Goal: Transaction & Acquisition: Obtain resource

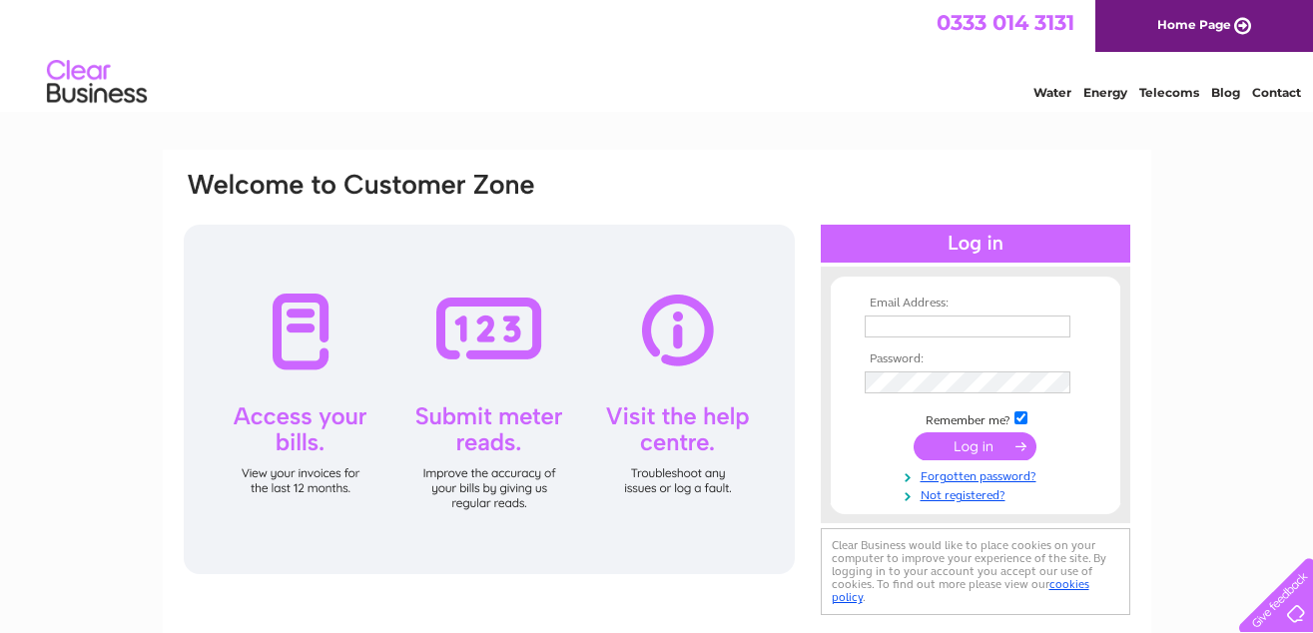
type input "johng203@yahoo.co.uk"
click at [964, 448] on input "submit" at bounding box center [974, 446] width 123 height 28
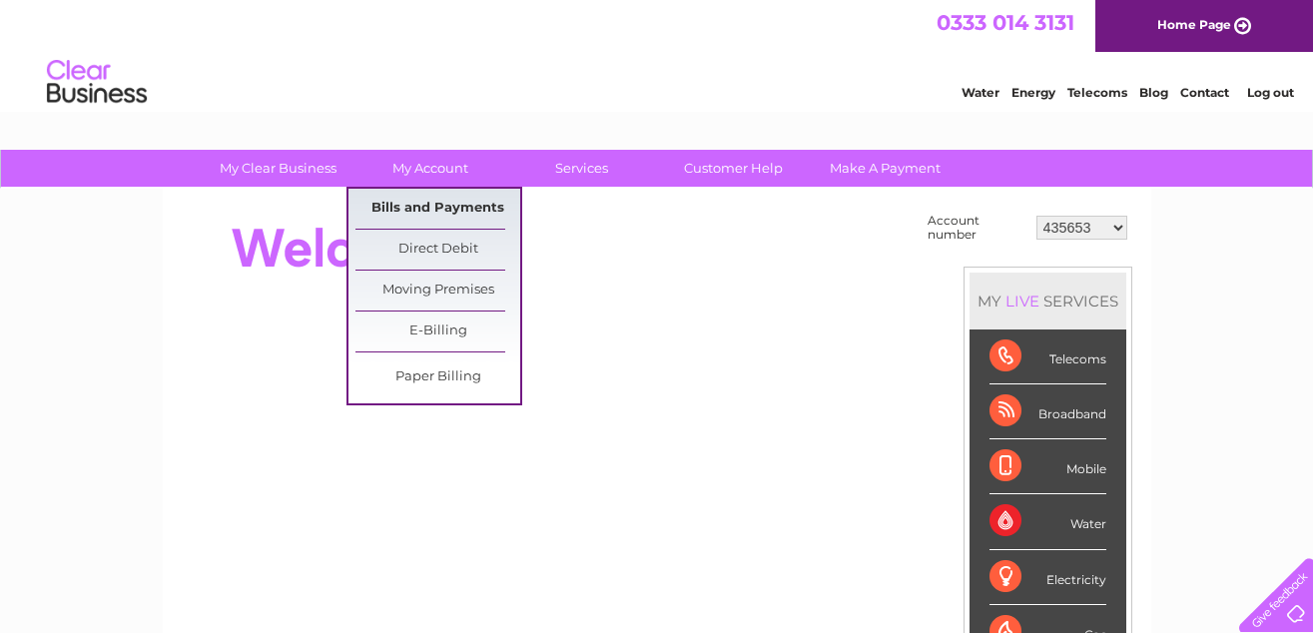
click at [434, 201] on link "Bills and Payments" at bounding box center [437, 209] width 165 height 40
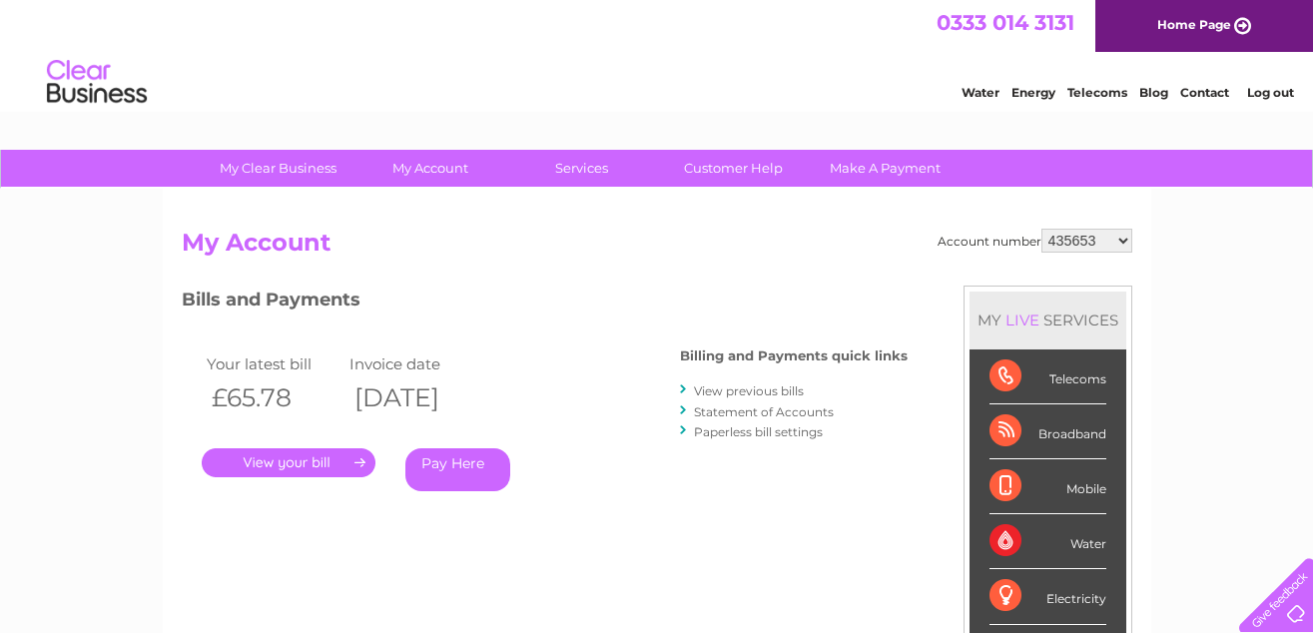
click at [748, 390] on link "View previous bills" at bounding box center [749, 390] width 110 height 15
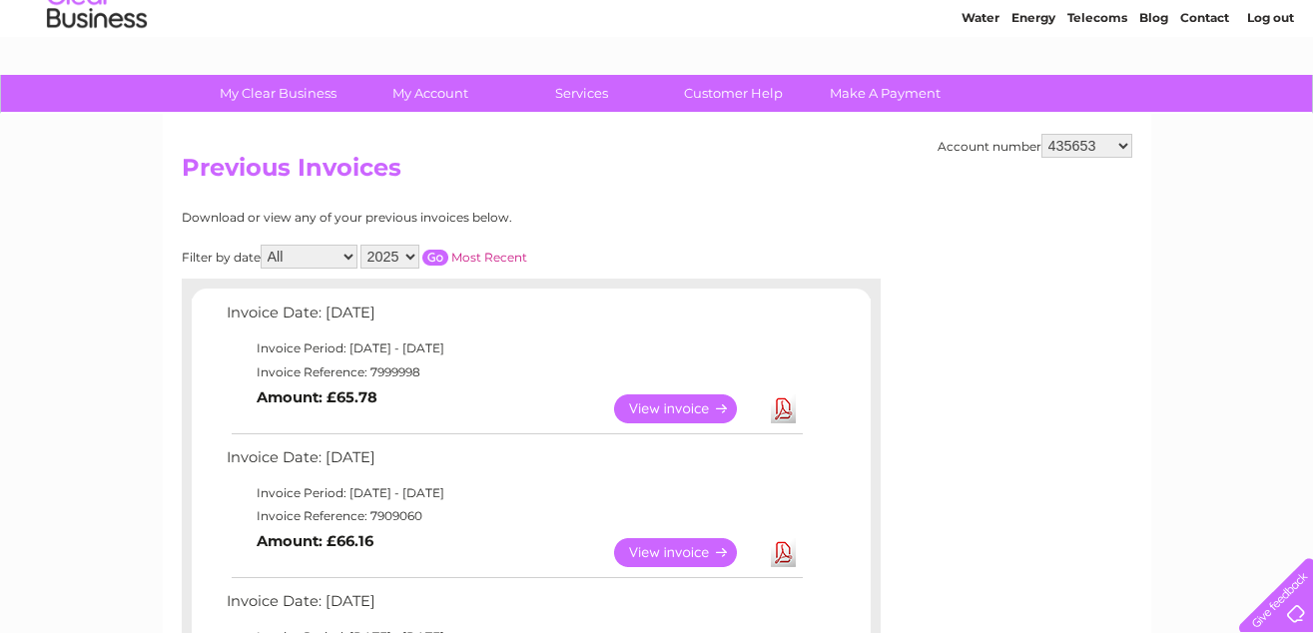
scroll to position [200, 0]
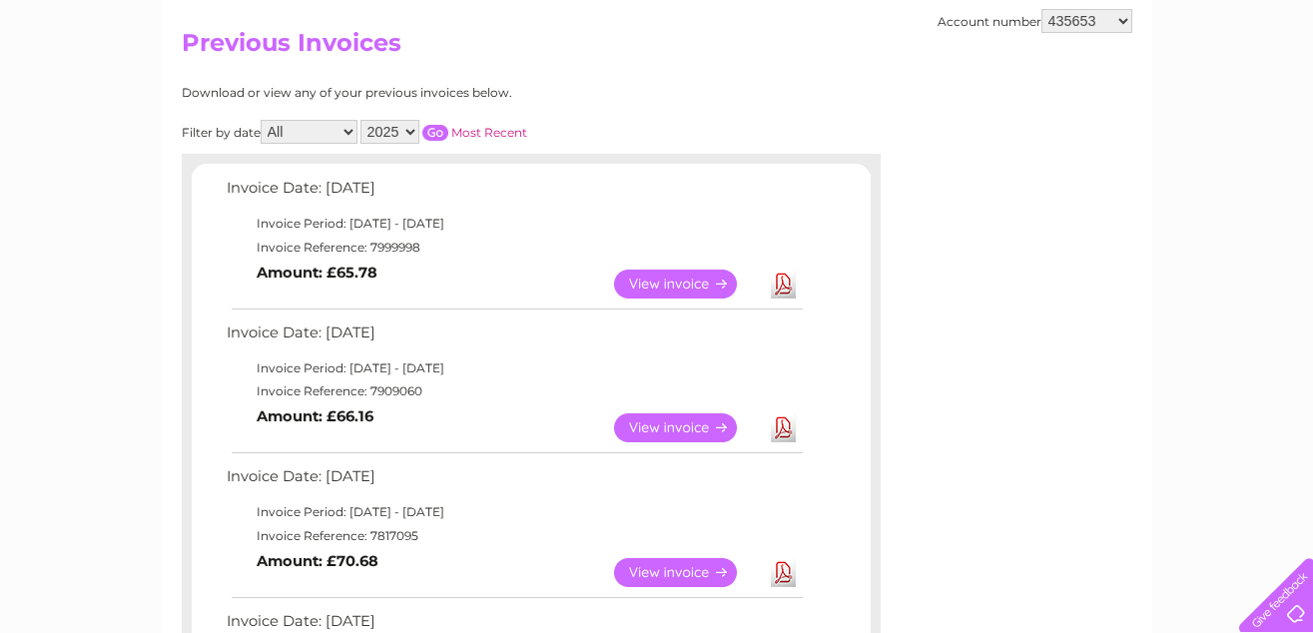
click at [676, 422] on link "View" at bounding box center [687, 427] width 147 height 29
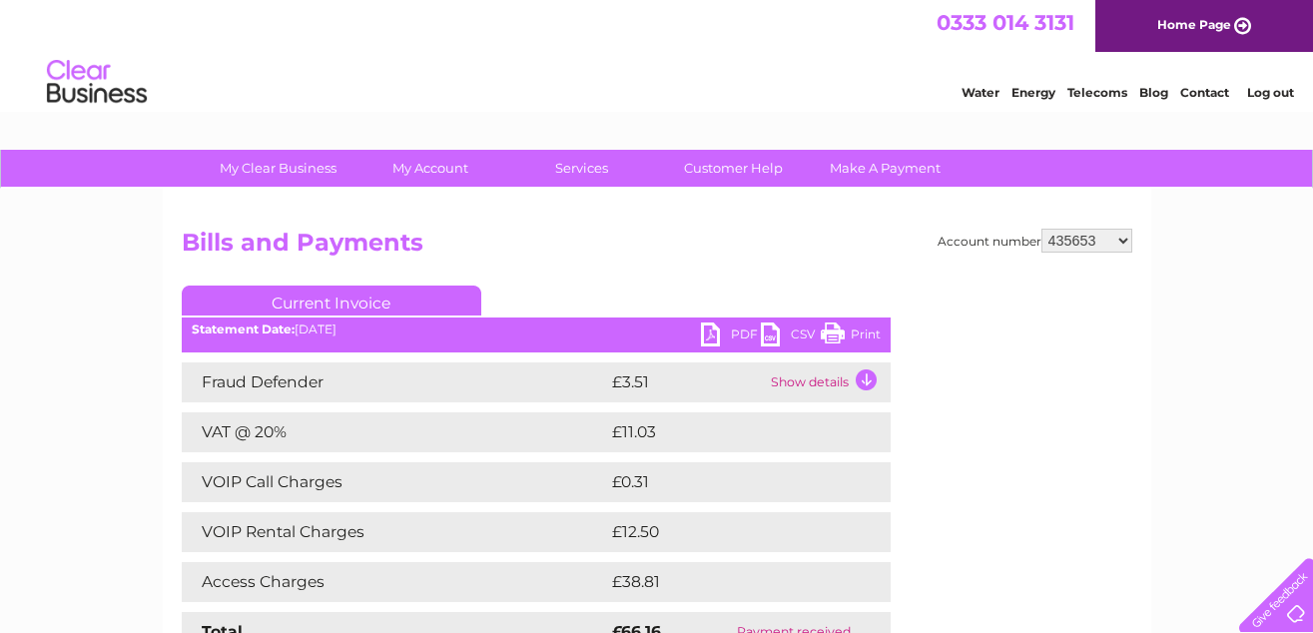
click at [712, 330] on link "PDF" at bounding box center [731, 336] width 60 height 29
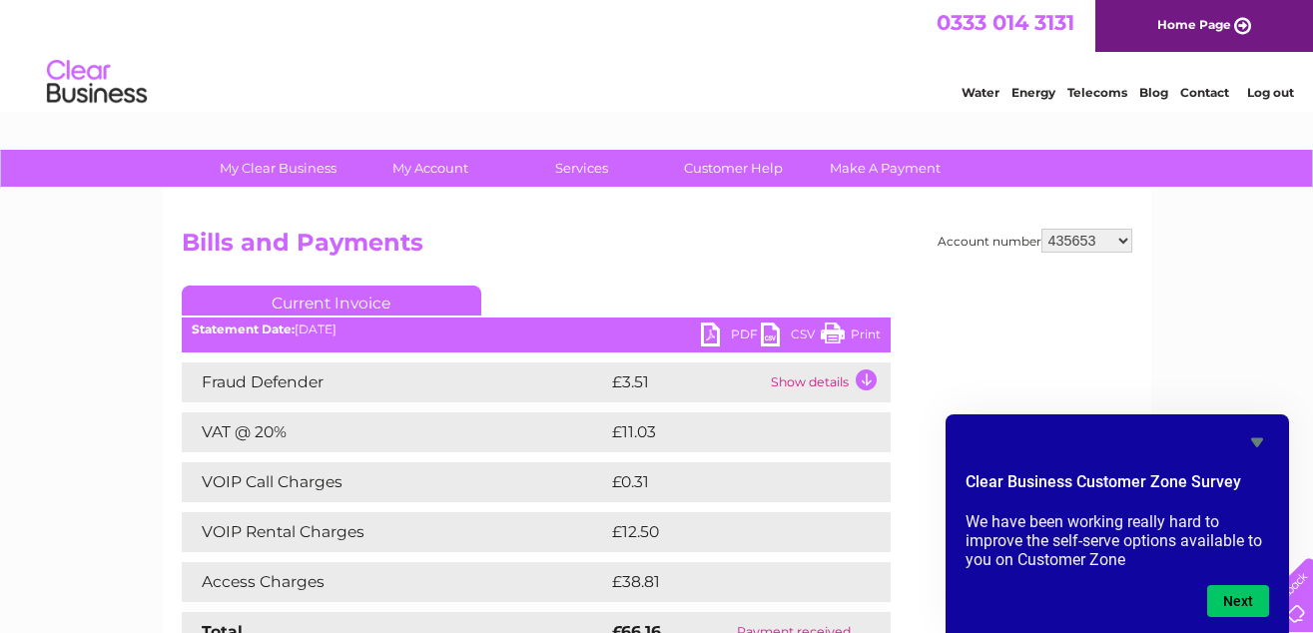
click at [1122, 235] on select "435653 919747 30296947" at bounding box center [1086, 241] width 91 height 24
select select "919747"
click at [1041, 229] on select "435653 919747 30296947" at bounding box center [1086, 241] width 91 height 24
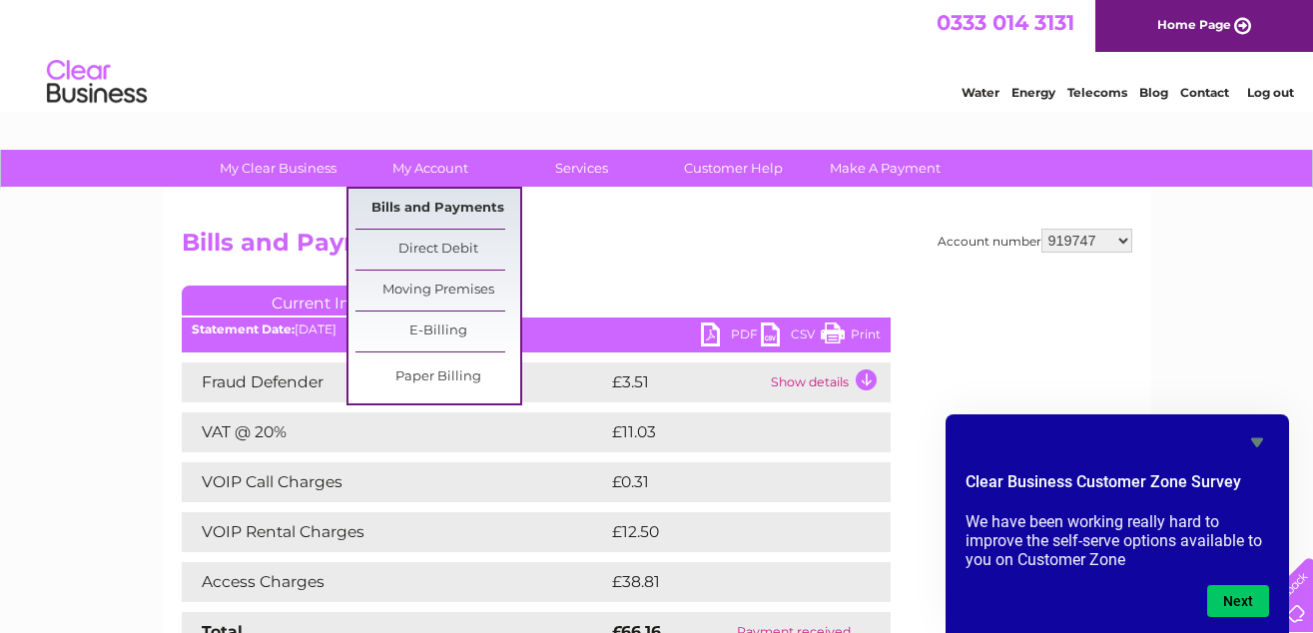
click at [419, 202] on link "Bills and Payments" at bounding box center [437, 209] width 165 height 40
click at [397, 209] on link "Bills and Payments" at bounding box center [437, 209] width 165 height 40
click at [397, 208] on link "Bills and Payments" at bounding box center [437, 209] width 165 height 40
click at [422, 205] on link "Bills and Payments" at bounding box center [437, 209] width 165 height 40
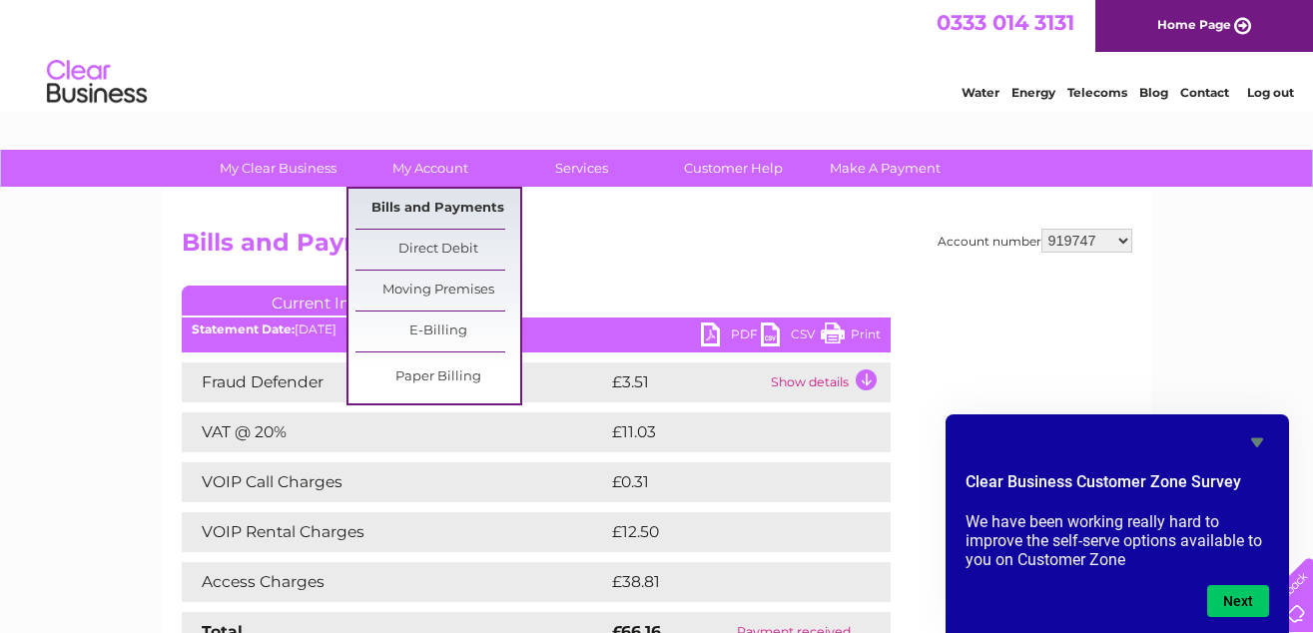
click at [422, 205] on link "Bills and Payments" at bounding box center [437, 209] width 165 height 40
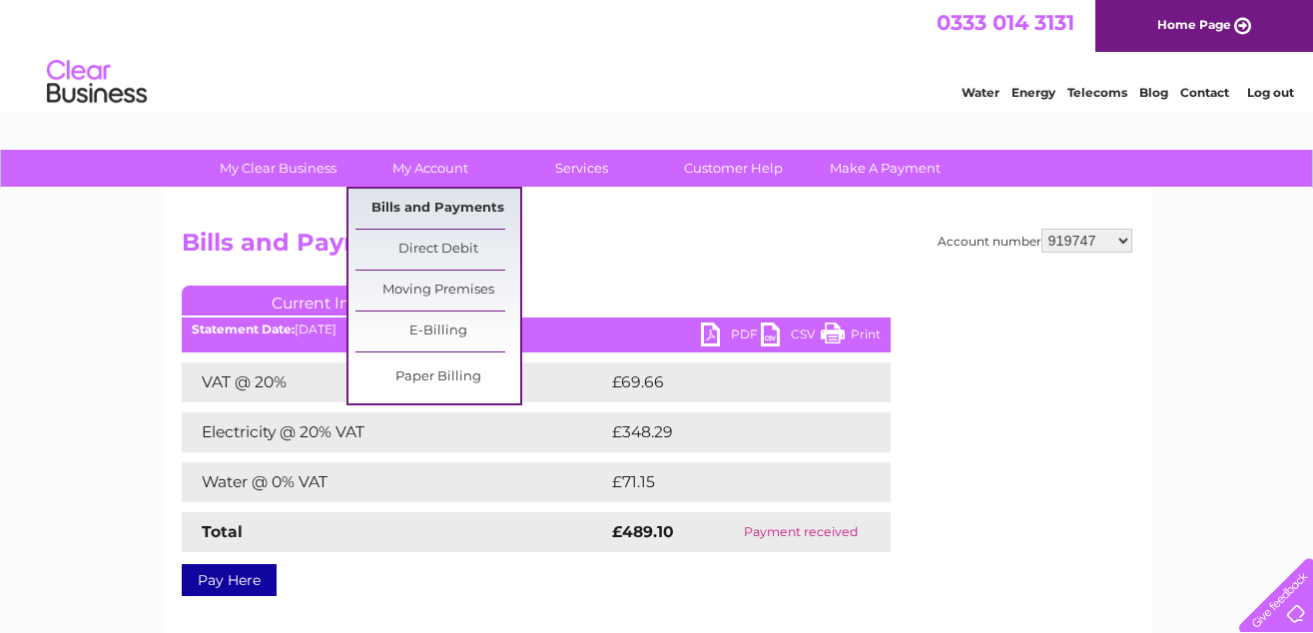
click at [423, 201] on link "Bills and Payments" at bounding box center [437, 209] width 165 height 40
click at [419, 202] on link "Bills and Payments" at bounding box center [437, 209] width 165 height 40
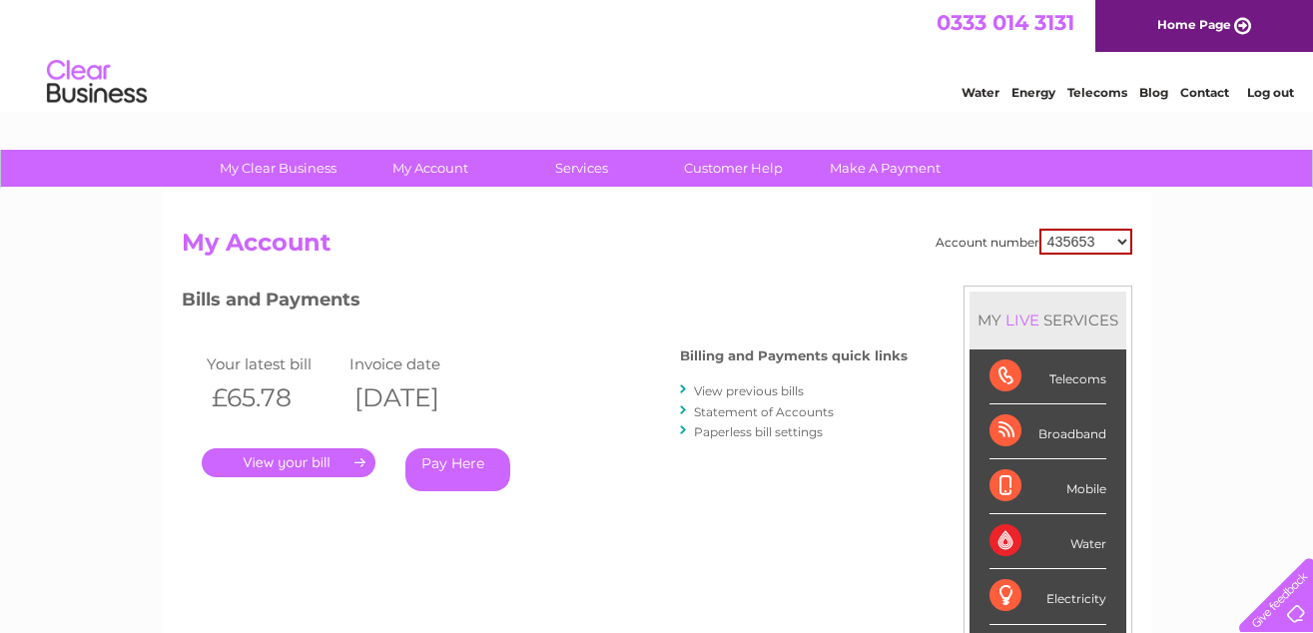
click at [1121, 237] on select "435653 919747 30296947" at bounding box center [1085, 242] width 93 height 26
click at [1039, 229] on select "435653 919747 30296947" at bounding box center [1085, 242] width 93 height 26
click at [741, 387] on link "View previous bills" at bounding box center [749, 390] width 110 height 15
click at [742, 390] on link "View previous bills" at bounding box center [749, 390] width 110 height 15
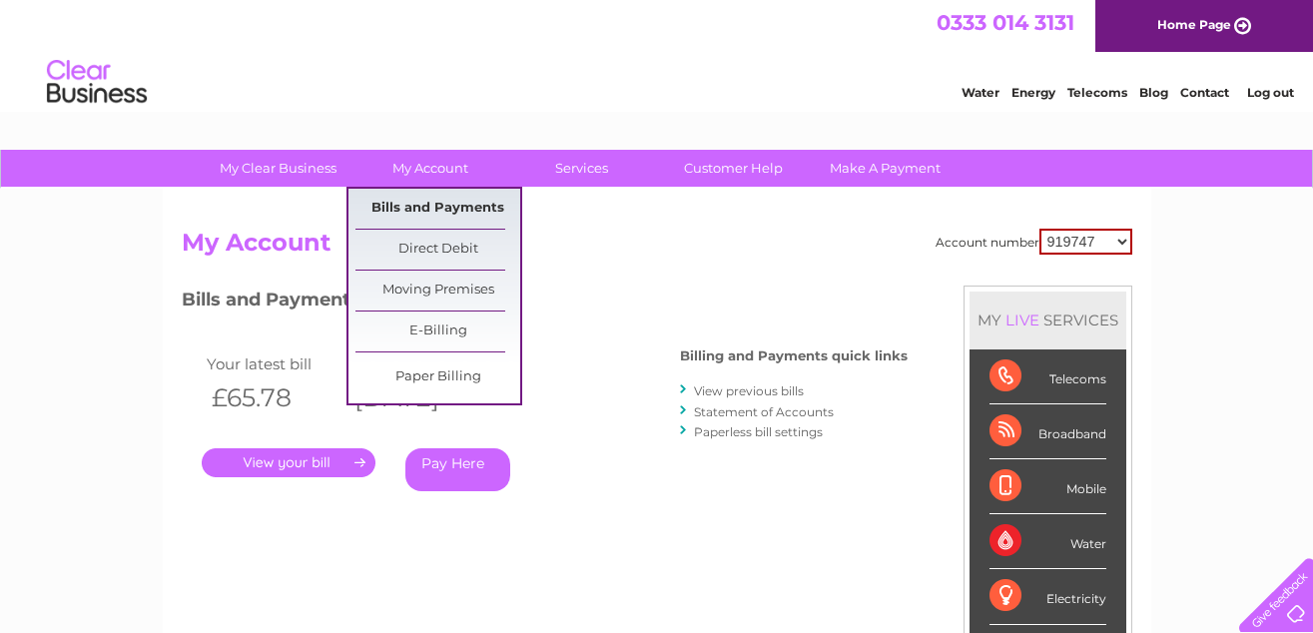
click at [430, 207] on link "Bills and Payments" at bounding box center [437, 209] width 165 height 40
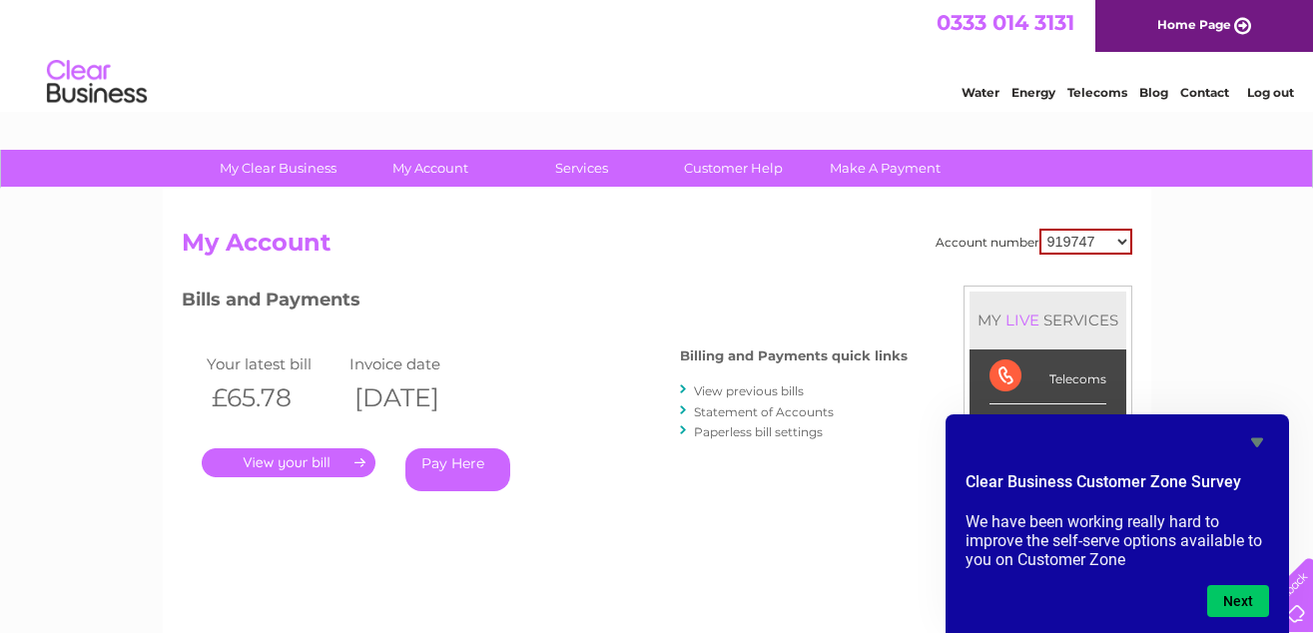
click at [1258, 439] on icon "Hide survey" at bounding box center [1257, 442] width 12 height 9
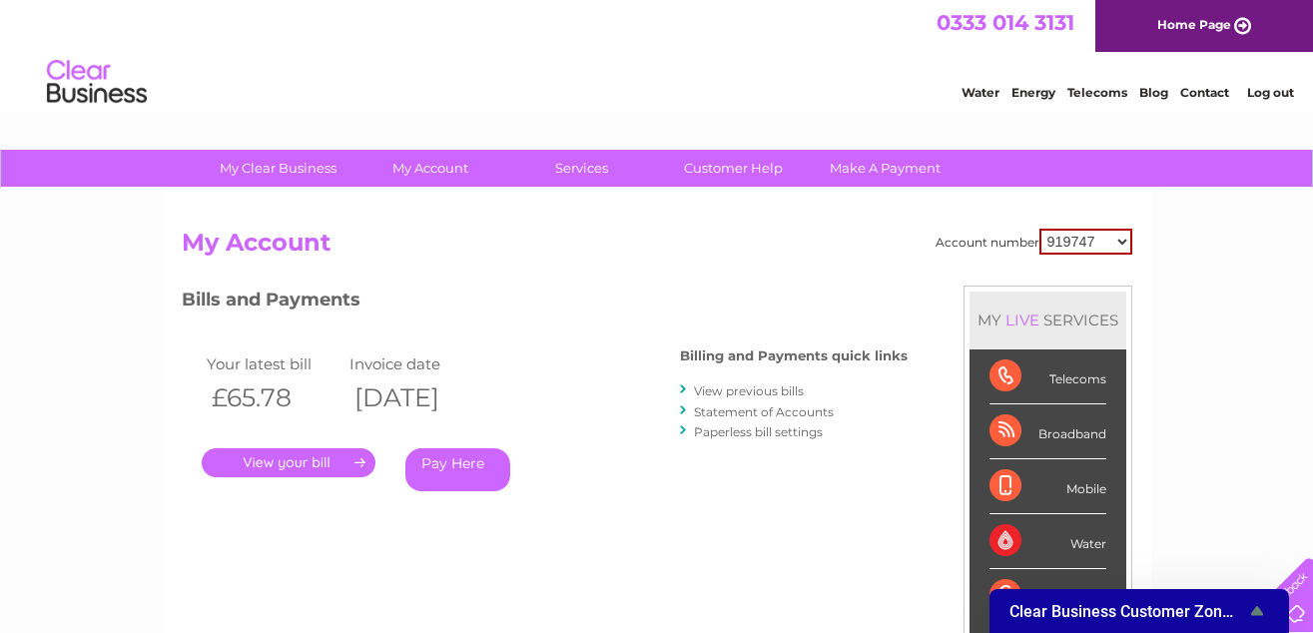
click at [1132, 269] on div "Account number 435653 919747 30296947 My Account MY LIVE SERVICES Telecoms Broa…" at bounding box center [657, 519] width 988 height 661
click at [1125, 236] on select "435653 919747 30296947" at bounding box center [1085, 242] width 93 height 26
click at [1039, 229] on select "435653 919747 30296947" at bounding box center [1085, 242] width 93 height 26
click at [1116, 237] on select "435653 919747 30296947" at bounding box center [1085, 242] width 93 height 26
select select "919747"
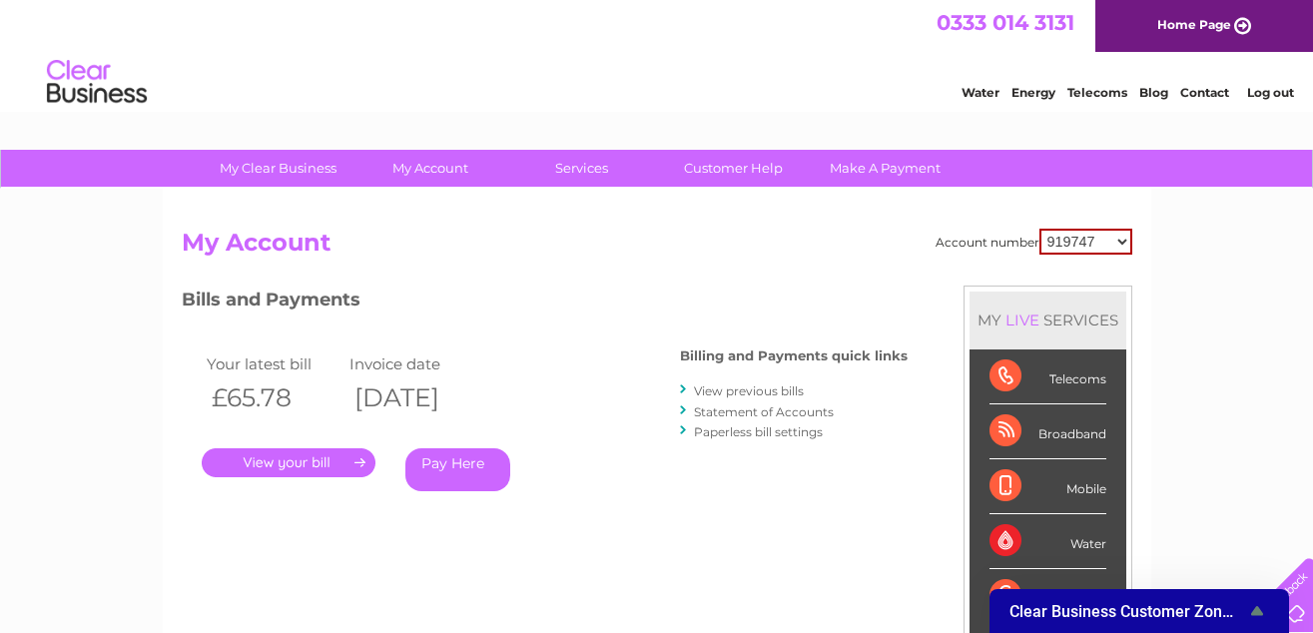
click at [1039, 229] on select "435653 919747 30296947" at bounding box center [1085, 242] width 93 height 26
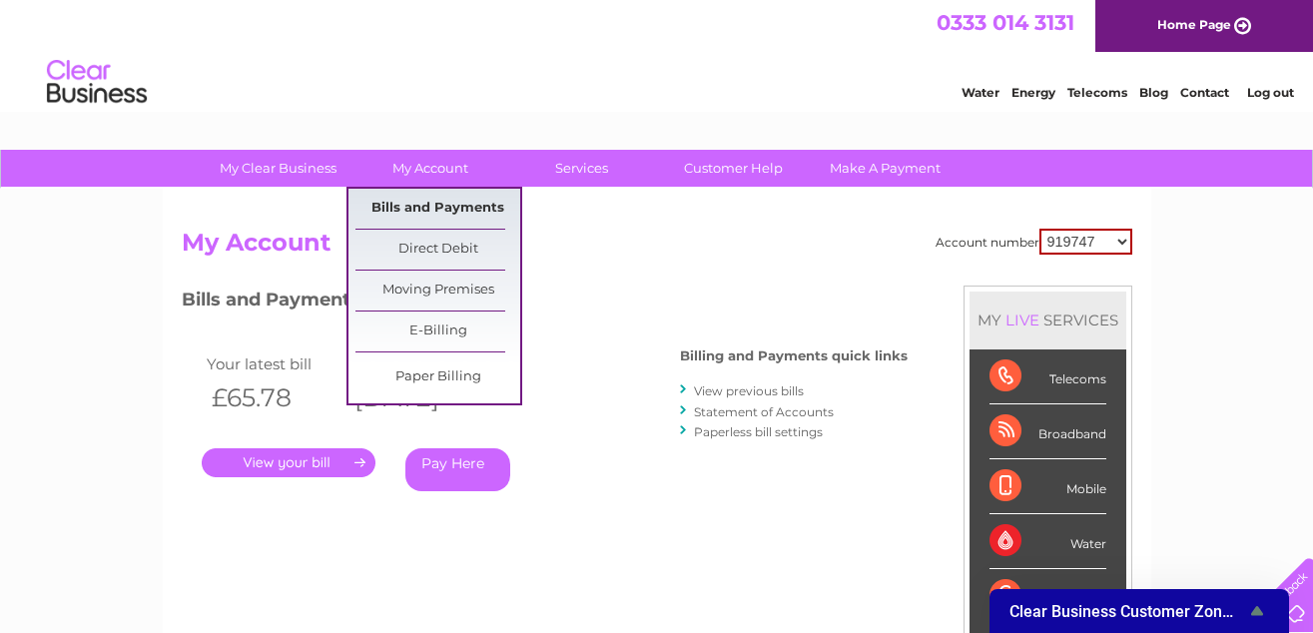
click at [429, 205] on link "Bills and Payments" at bounding box center [437, 209] width 165 height 40
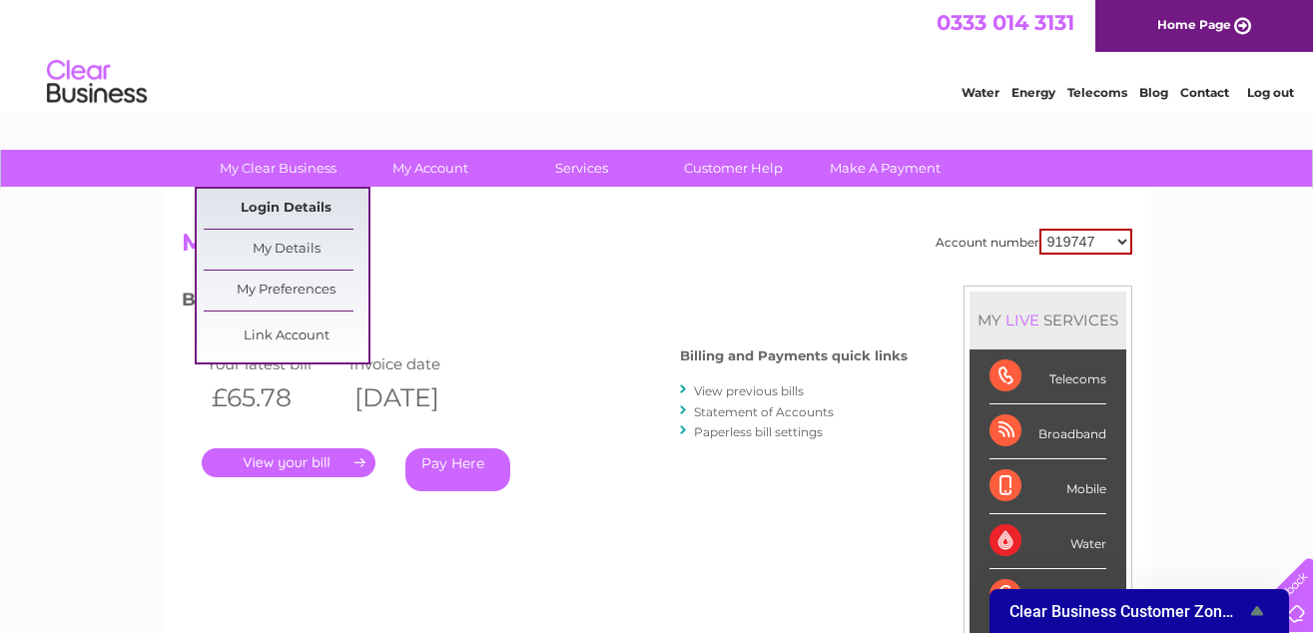
click at [1180, 100] on link "Login Details" at bounding box center [1204, 90] width 49 height 20
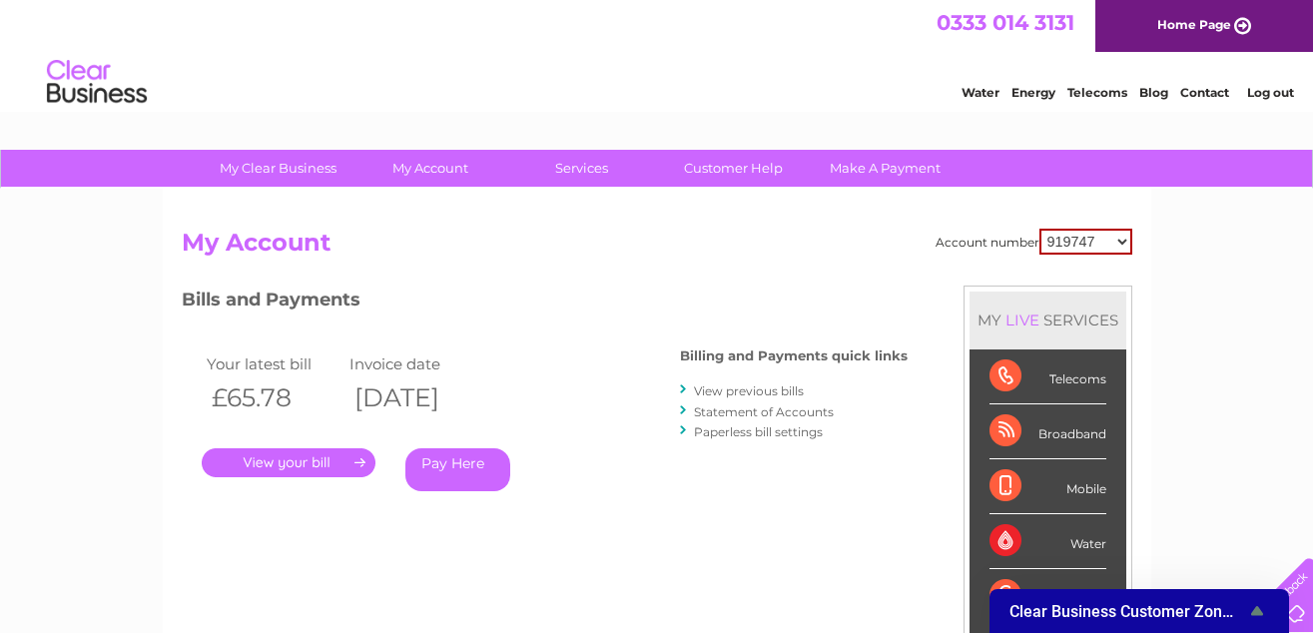
click at [1177, 20] on link "Home Page" at bounding box center [1204, 26] width 218 height 52
